Goal: Information Seeking & Learning: Learn about a topic

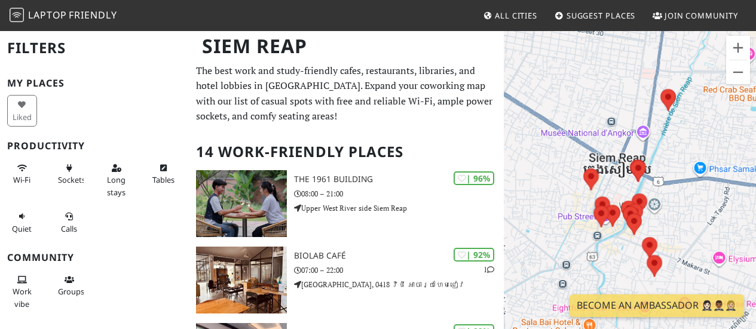
scroll to position [19, 0]
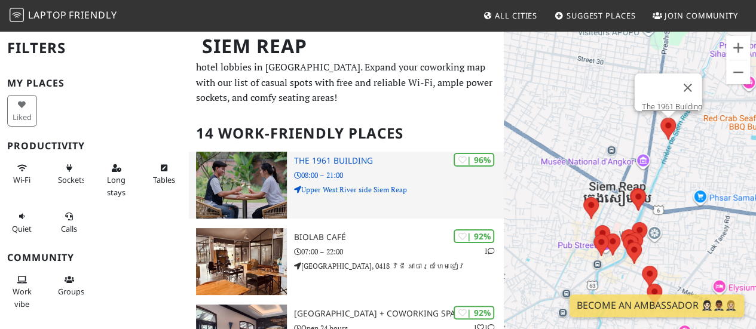
click at [328, 178] on p "08:00 – 21:00" at bounding box center [399, 175] width 210 height 11
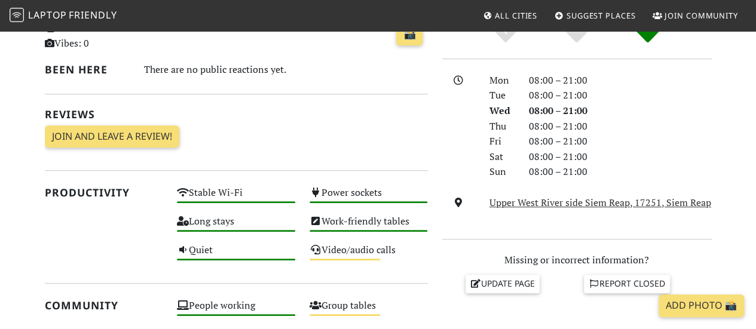
scroll to position [60, 0]
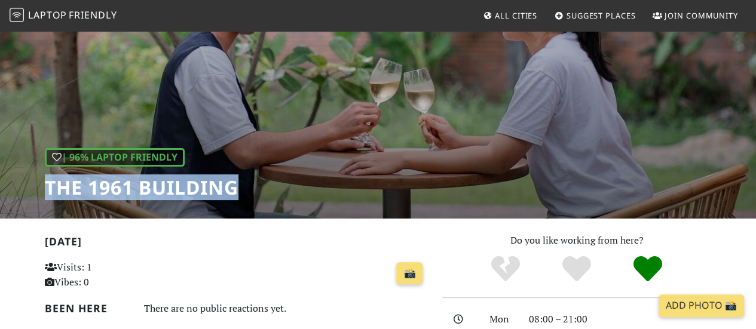
drag, startPoint x: 244, startPoint y: 185, endPoint x: 2, endPoint y: 198, distance: 241.8
click at [0, 199] on div "| 96% Laptop Friendly The 1961 Building" at bounding box center [378, 94] width 756 height 249
copy h1 "The 1961 Building"
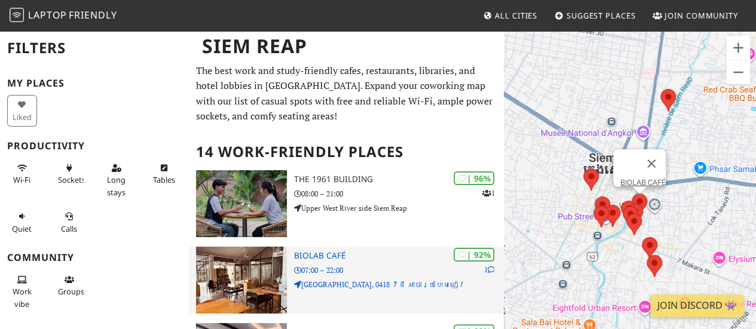
scroll to position [60, 0]
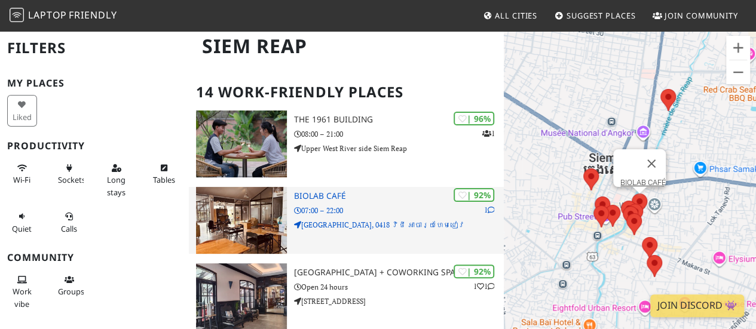
click at [328, 231] on div "| 92% 1 BIOLAB CAFÉ 07:00 – 22:00 [GEOGRAPHIC_DATA], 0418 វិថី អាចារ្យហែមជៀវ" at bounding box center [399, 220] width 210 height 67
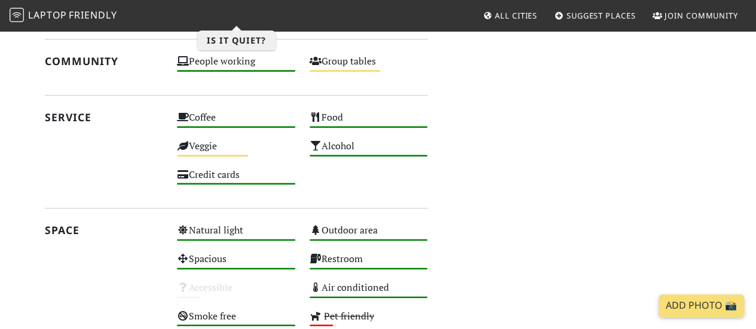
scroll to position [717, 0]
